Goal: Information Seeking & Learning: Learn about a topic

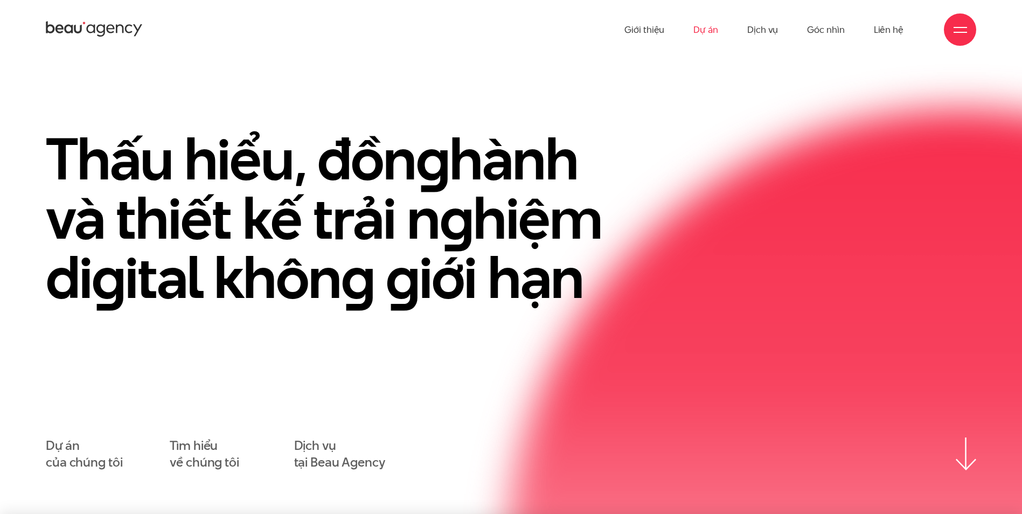
click at [718, 29] on link "Dự án" at bounding box center [705, 29] width 25 height 59
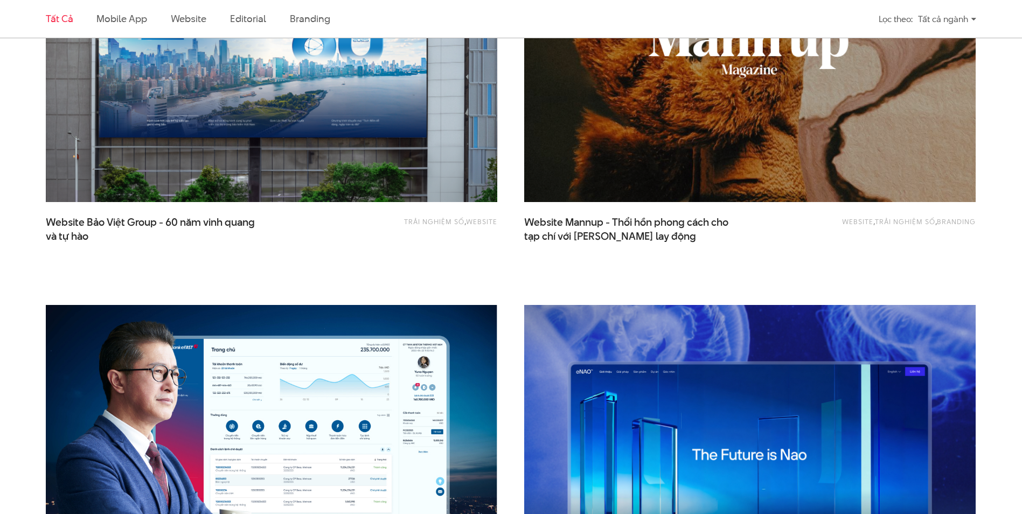
scroll to position [1239, 0]
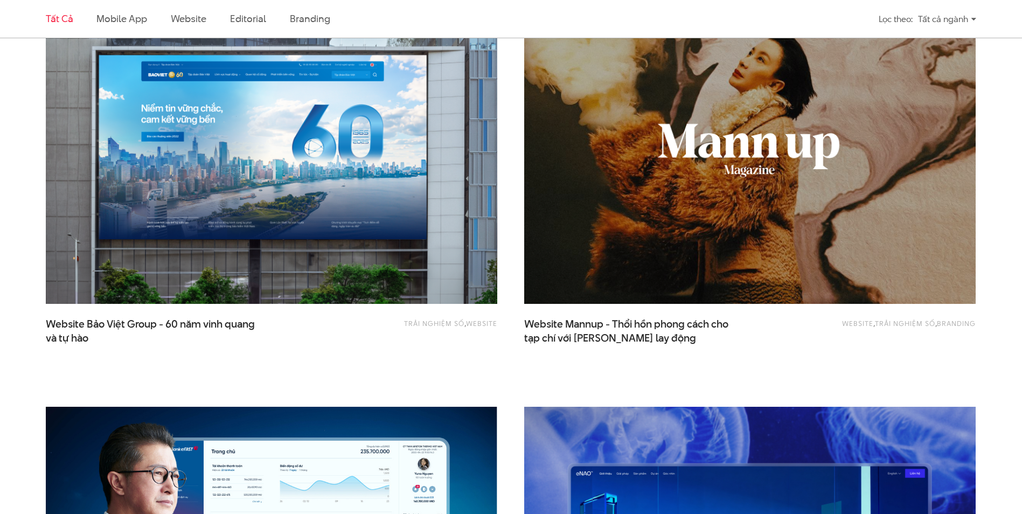
click at [969, 20] on div "Tất cả ngành" at bounding box center [947, 19] width 58 height 19
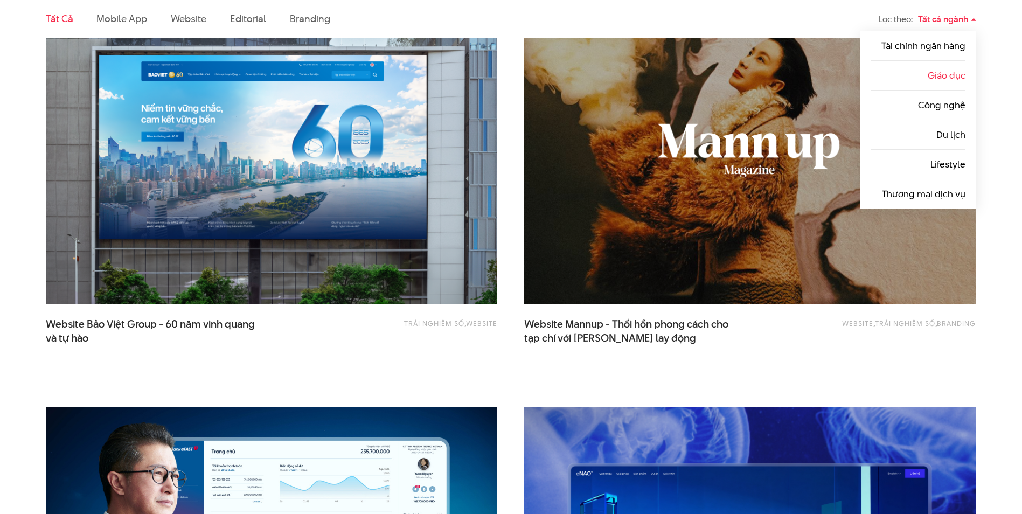
click at [947, 72] on link "Giáo dục" at bounding box center [946, 75] width 38 height 13
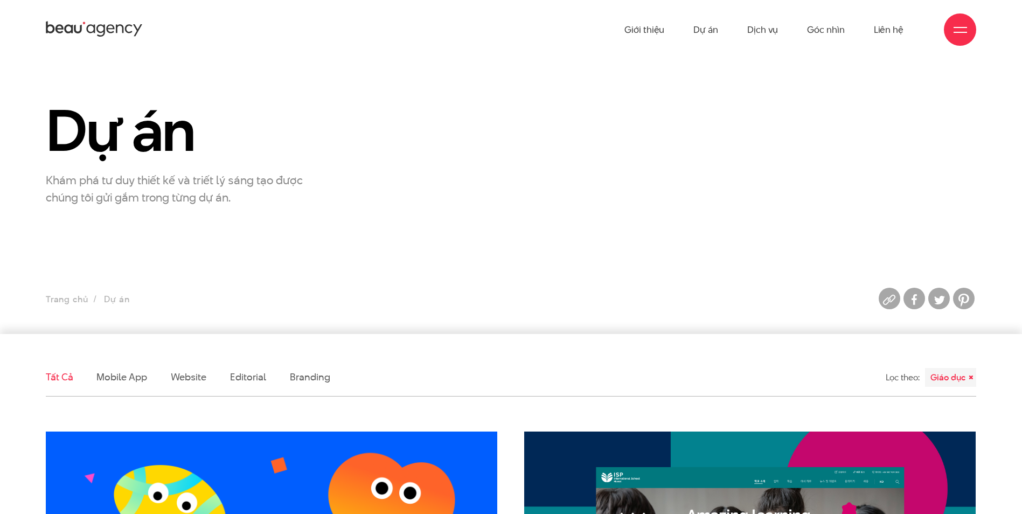
click at [981, 16] on div "Giới thiệu Dự án Dịch vụ Góc nhìn Liên hệ" at bounding box center [511, 29] width 1022 height 59
click at [975, 20] on div "Giới thiệu Dự án Dịch vụ Góc nhìn Liên hệ" at bounding box center [511, 29] width 930 height 59
click at [971, 24] on div at bounding box center [960, 29] width 32 height 32
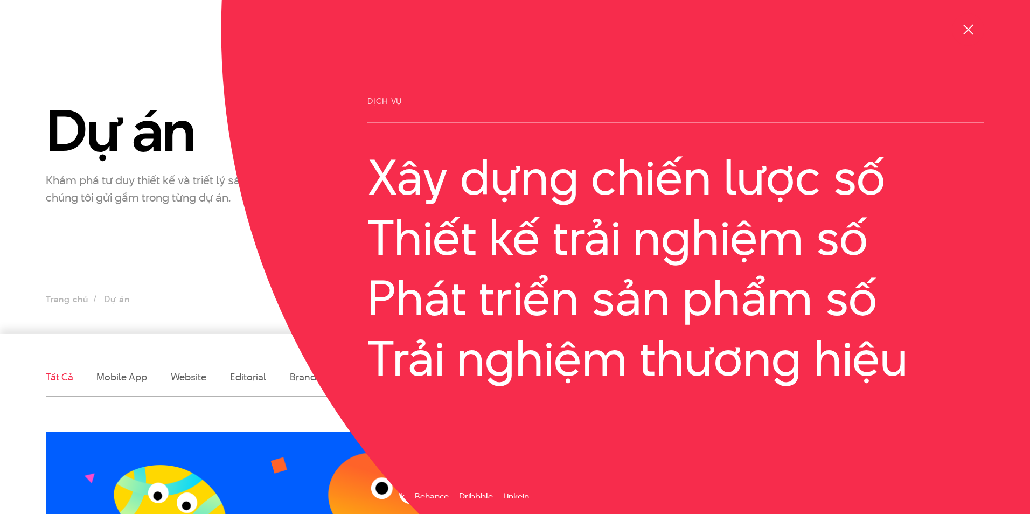
click at [973, 30] on div at bounding box center [967, 29] width 13 height 13
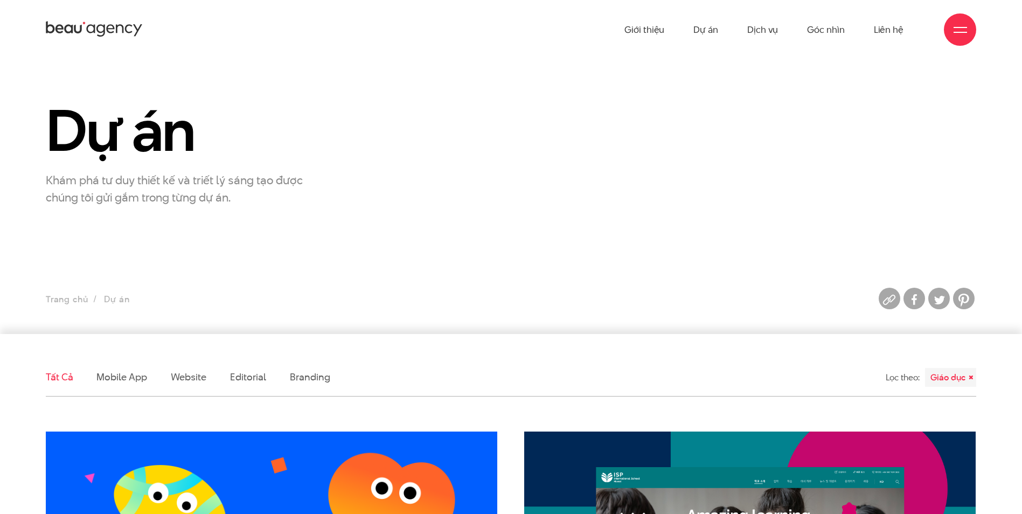
click at [743, 28] on ul "Giới thiệu Dự án Dịch vụ Góc nhìn Liên hệ" at bounding box center [763, 29] width 279 height 59
click at [745, 28] on ul "Giới thiệu Dự án Dịch vụ Góc nhìn Liên hệ" at bounding box center [763, 29] width 279 height 59
click at [749, 29] on link "Dịch vụ" at bounding box center [762, 29] width 31 height 59
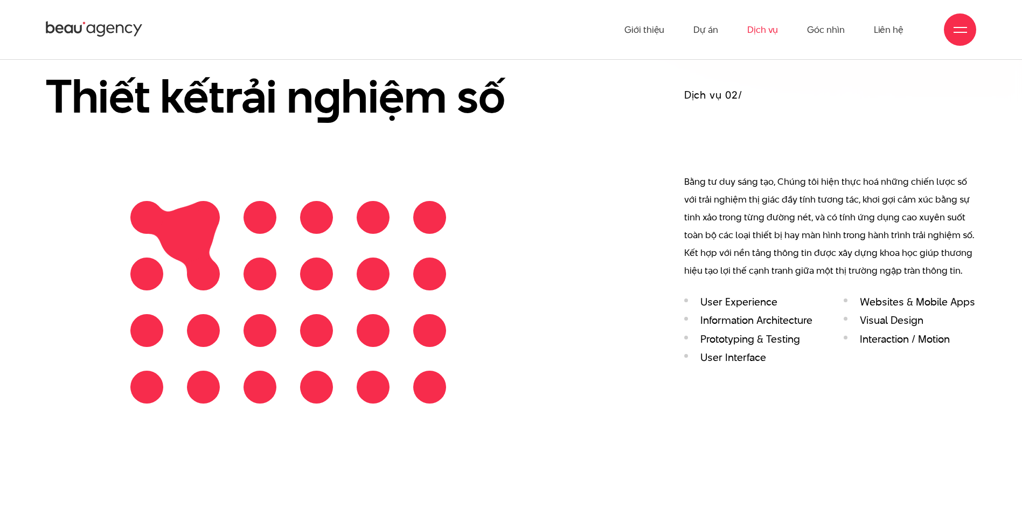
scroll to position [1397, 0]
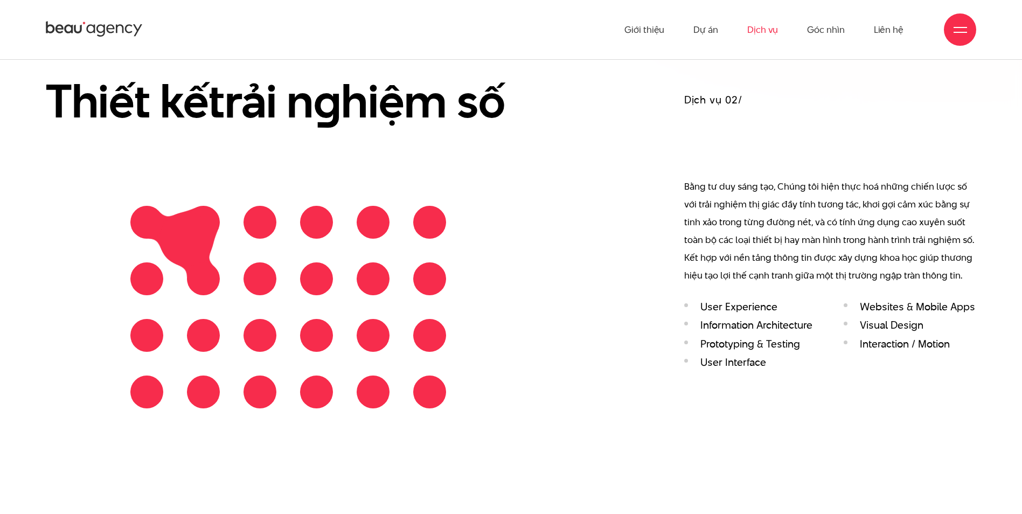
click at [691, 29] on ul "Giới thiệu Dự án Dịch vụ Góc nhìn Liên hệ" at bounding box center [763, 29] width 279 height 59
click at [694, 29] on link "Dự án" at bounding box center [705, 29] width 25 height 59
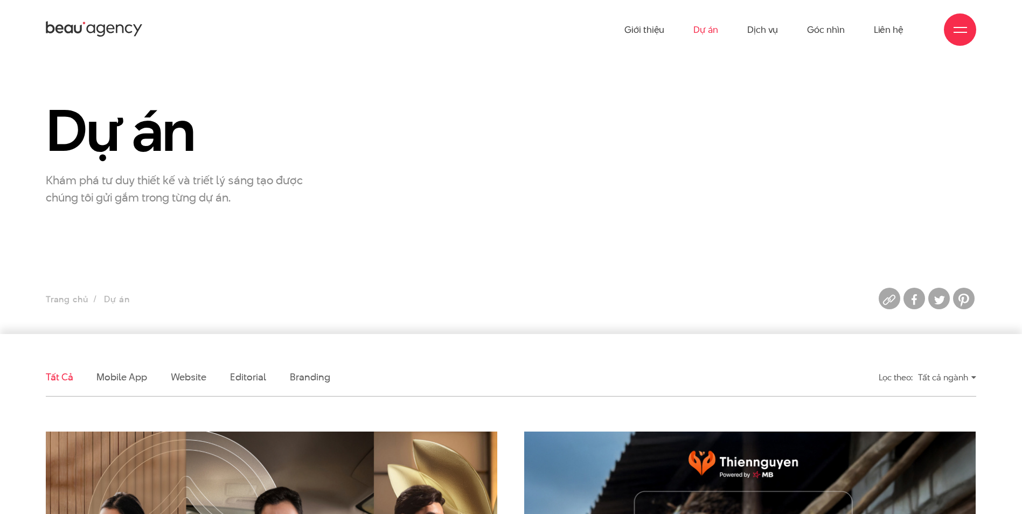
click at [952, 39] on div at bounding box center [960, 29] width 32 height 32
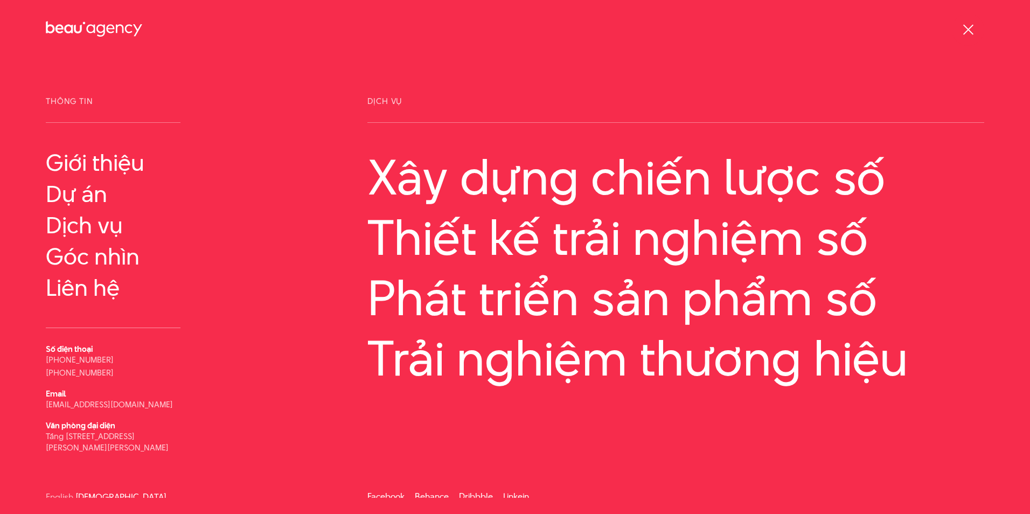
click at [972, 28] on div at bounding box center [967, 29] width 13 height 13
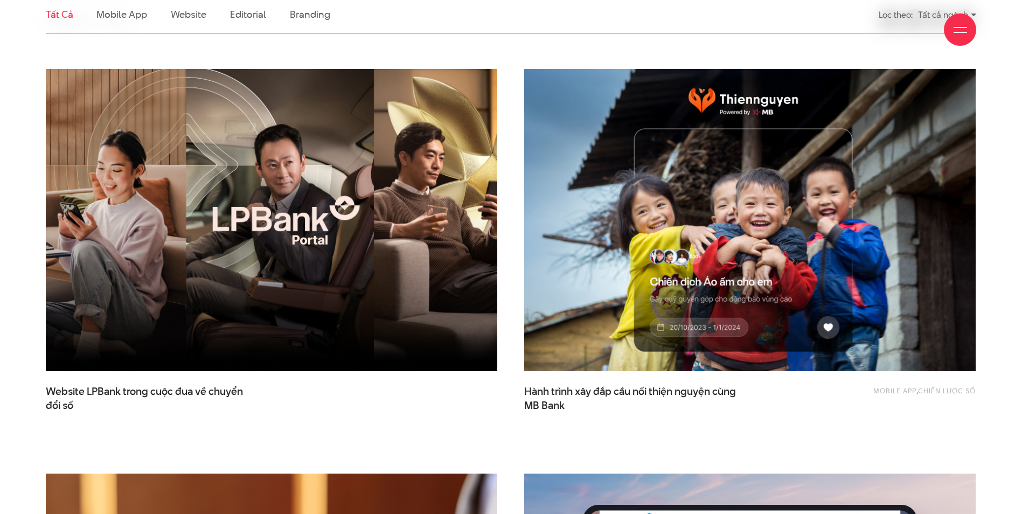
scroll to position [377, 0]
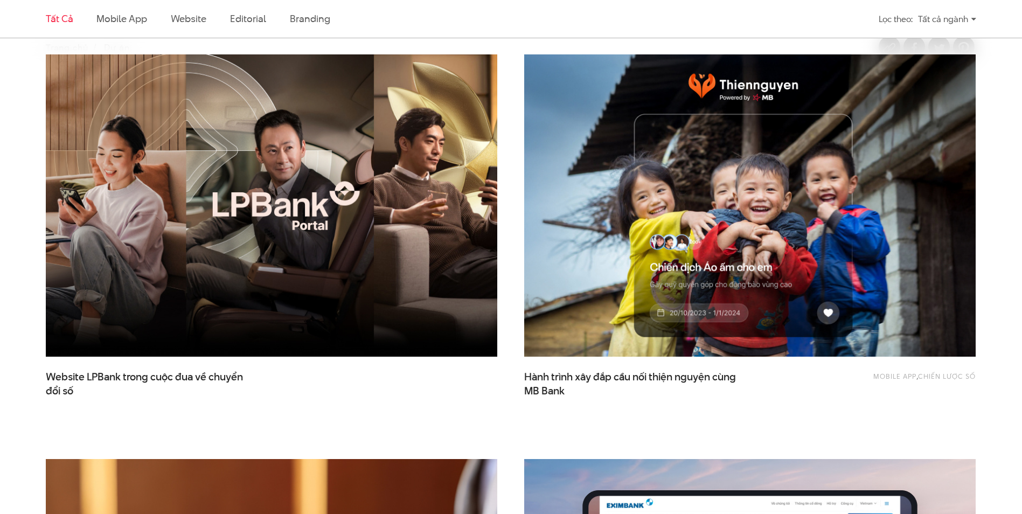
click at [936, 15] on div "Tất cả ngành" at bounding box center [947, 19] width 58 height 19
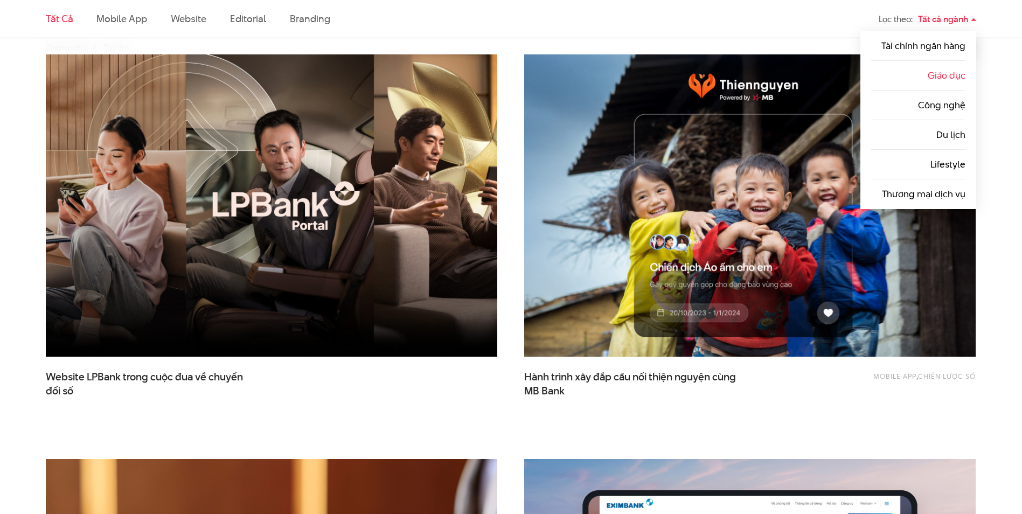
click at [924, 66] on li "Giáo dục" at bounding box center [918, 76] width 94 height 30
click at [936, 80] on link "Giáo dục" at bounding box center [946, 75] width 38 height 13
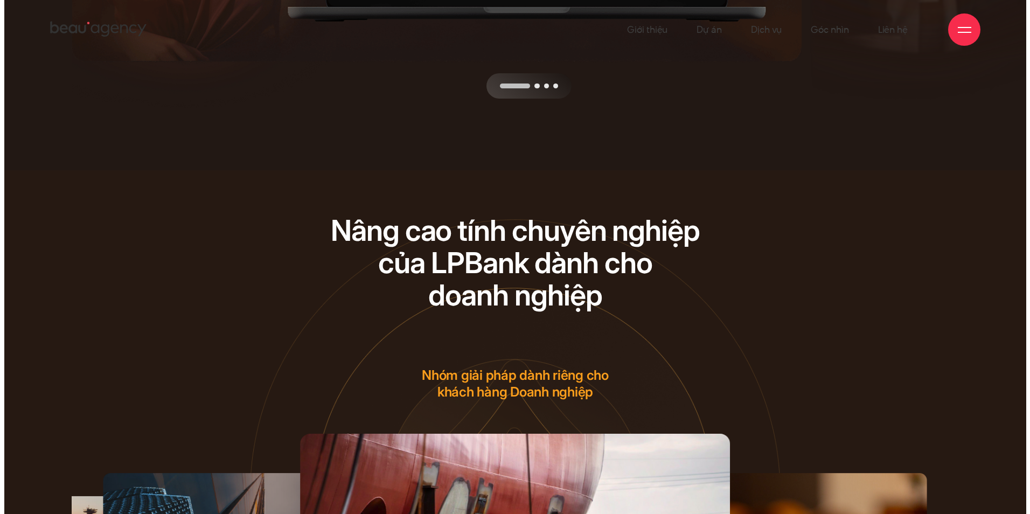
scroll to position [159, 0]
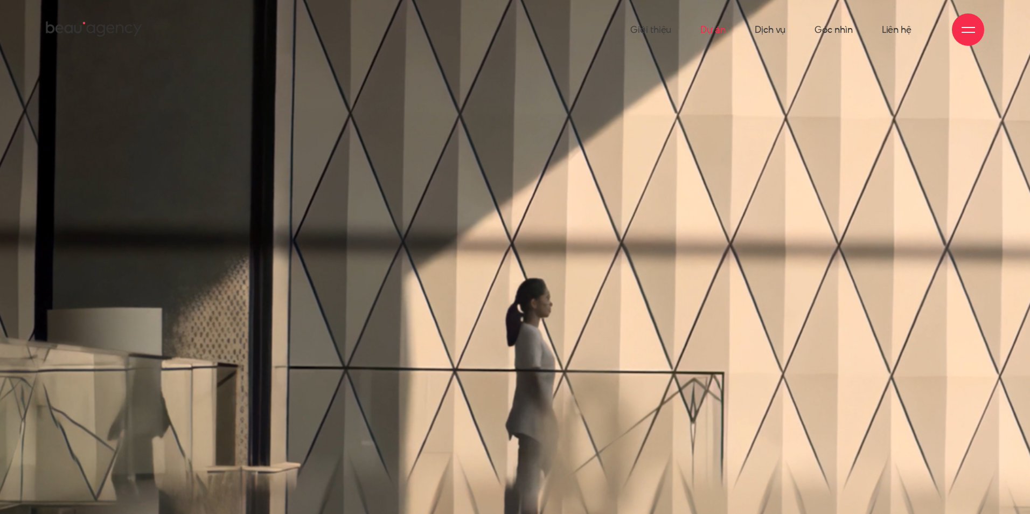
click at [704, 26] on link "Dự án" at bounding box center [712, 29] width 25 height 59
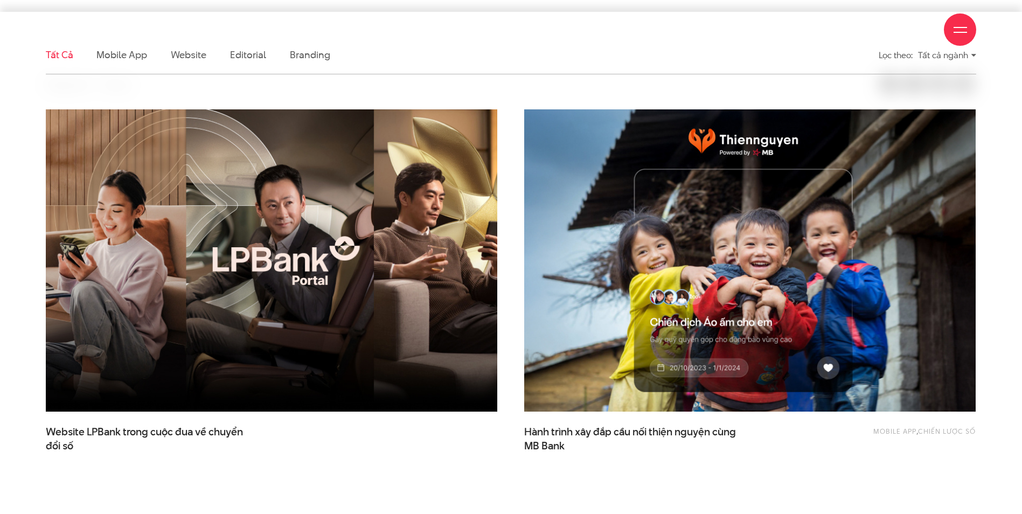
scroll to position [323, 0]
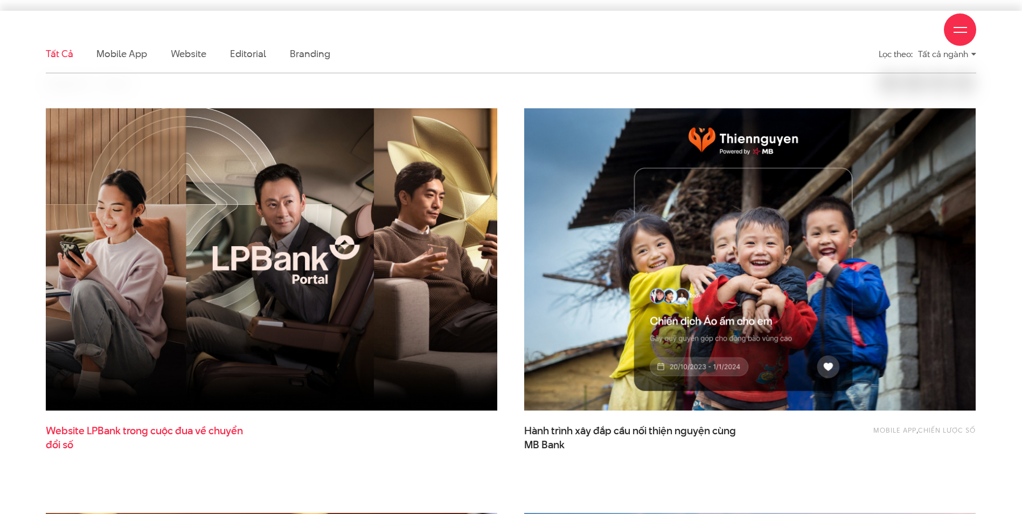
click at [201, 428] on span "Website LPBank trong cuộc đua về chuyển đổi số" at bounding box center [153, 437] width 215 height 27
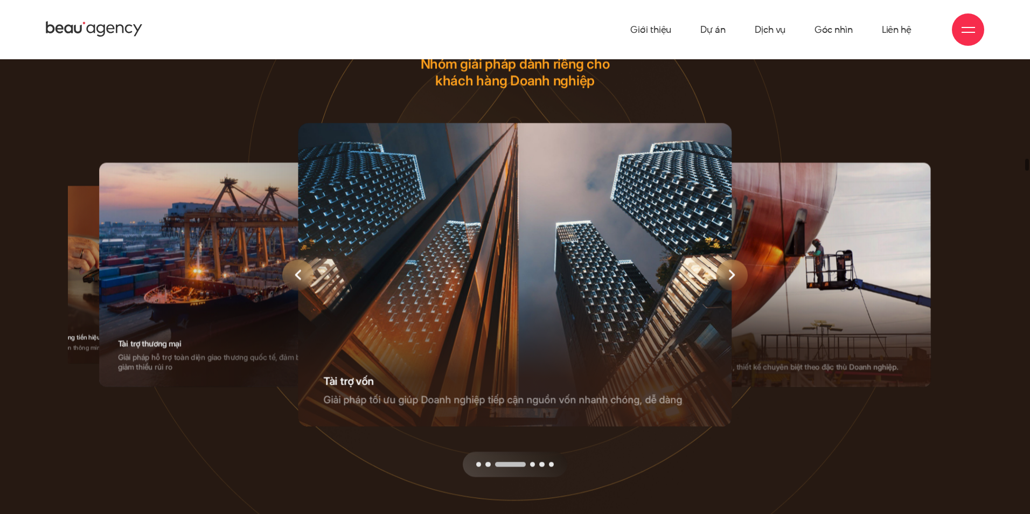
click at [735, 272] on icon "Next slide" at bounding box center [732, 274] width 6 height 11
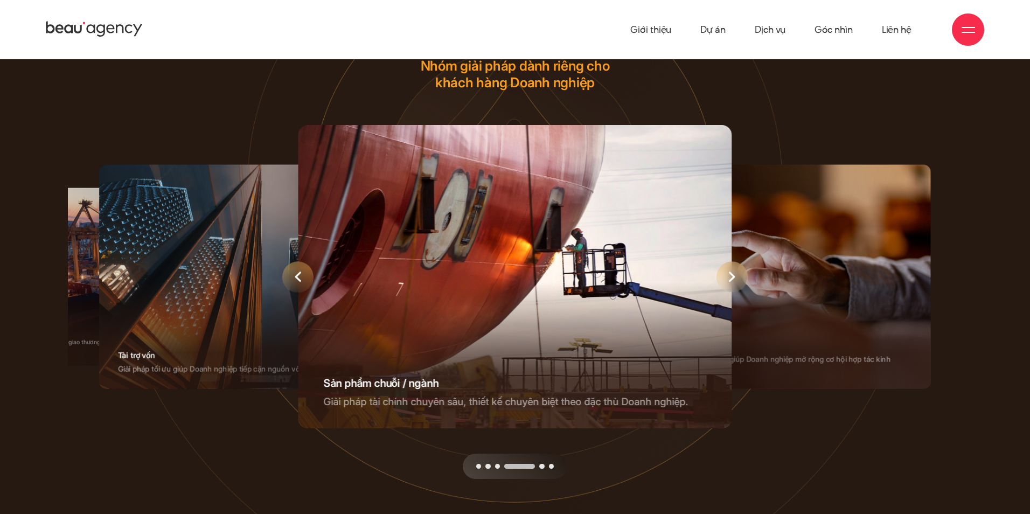
click at [735, 272] on icon "Next slide" at bounding box center [732, 276] width 6 height 11
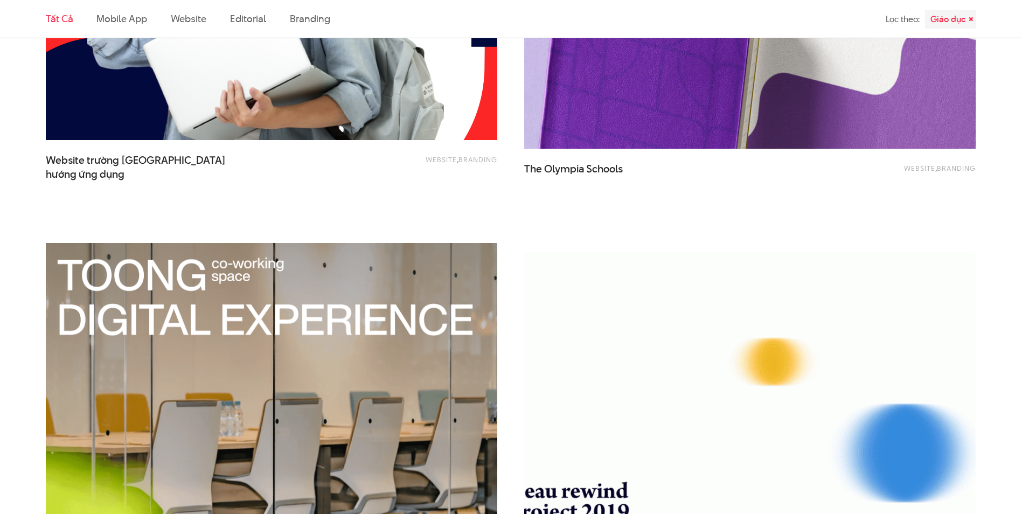
scroll to position [1239, 0]
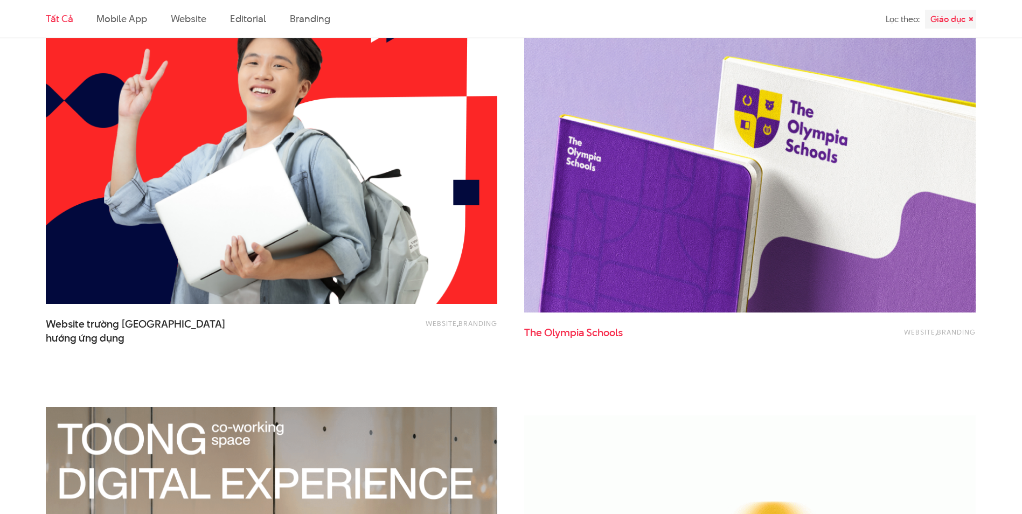
click at [584, 327] on span "The Olympia Schools" at bounding box center [631, 339] width 215 height 27
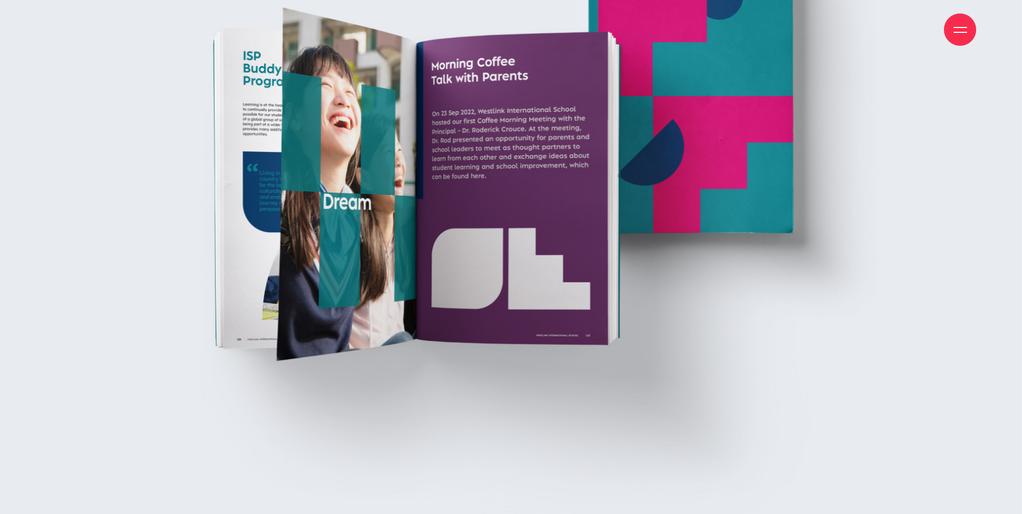
scroll to position [17806, 0]
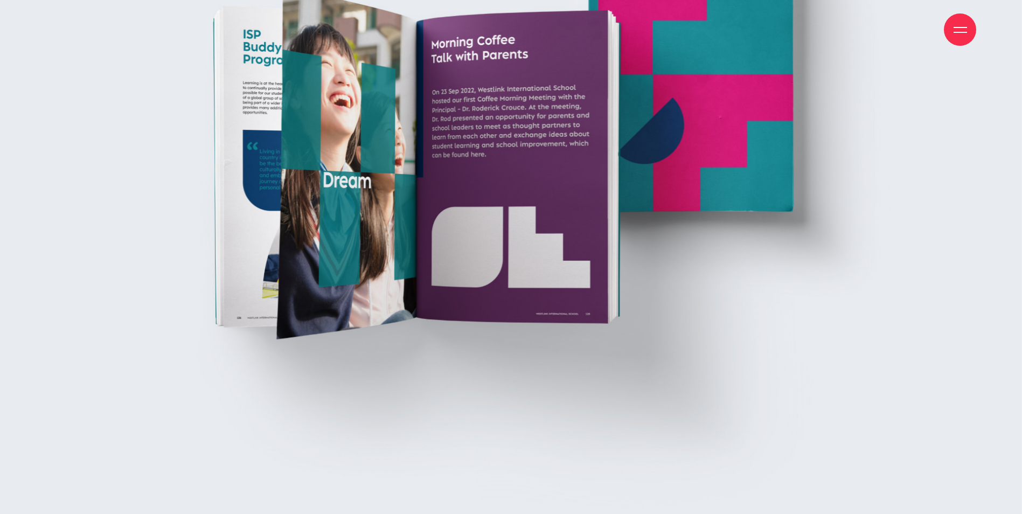
click at [444, 243] on img at bounding box center [511, 132] width 1022 height 874
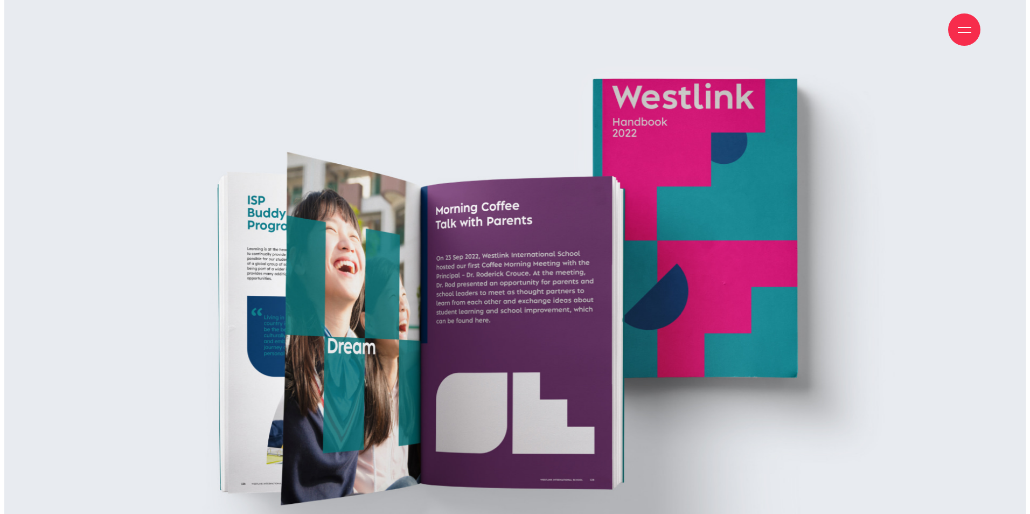
scroll to position [17659, 0]
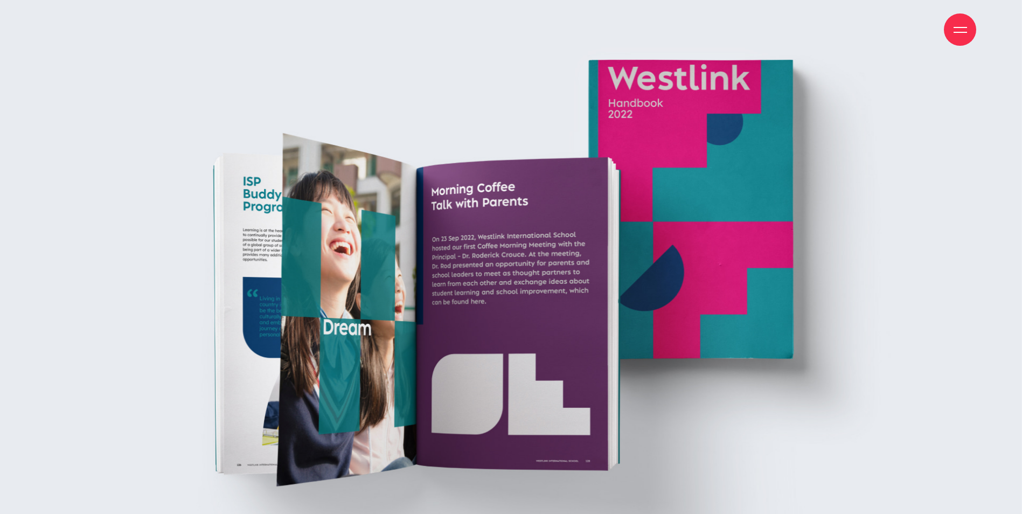
click at [966, 27] on span at bounding box center [959, 27] width 13 height 1
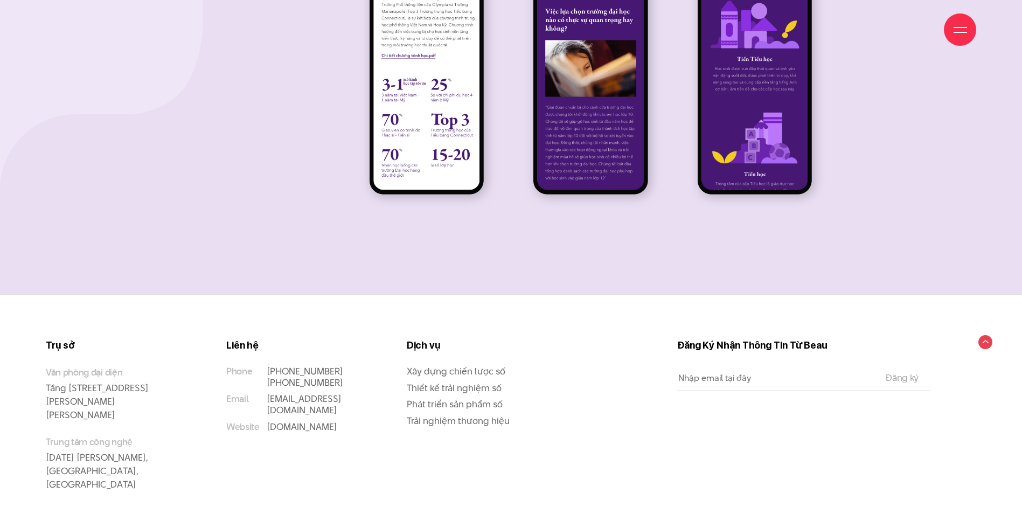
scroll to position [16175, 0]
